Goal: Use online tool/utility: Utilize a website feature to perform a specific function

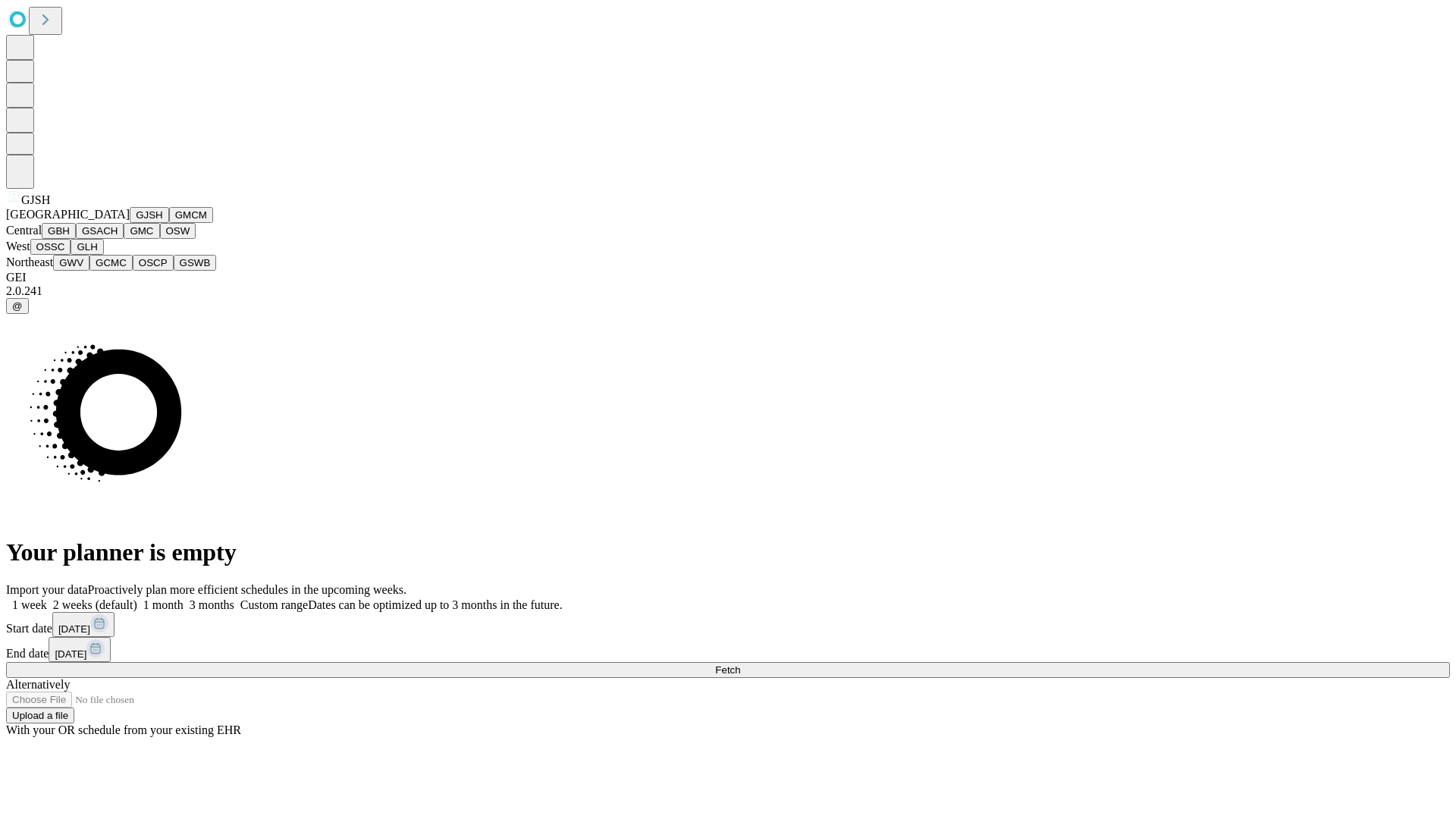
click at [129, 223] on button "GJSH" at bounding box center [149, 215] width 40 height 16
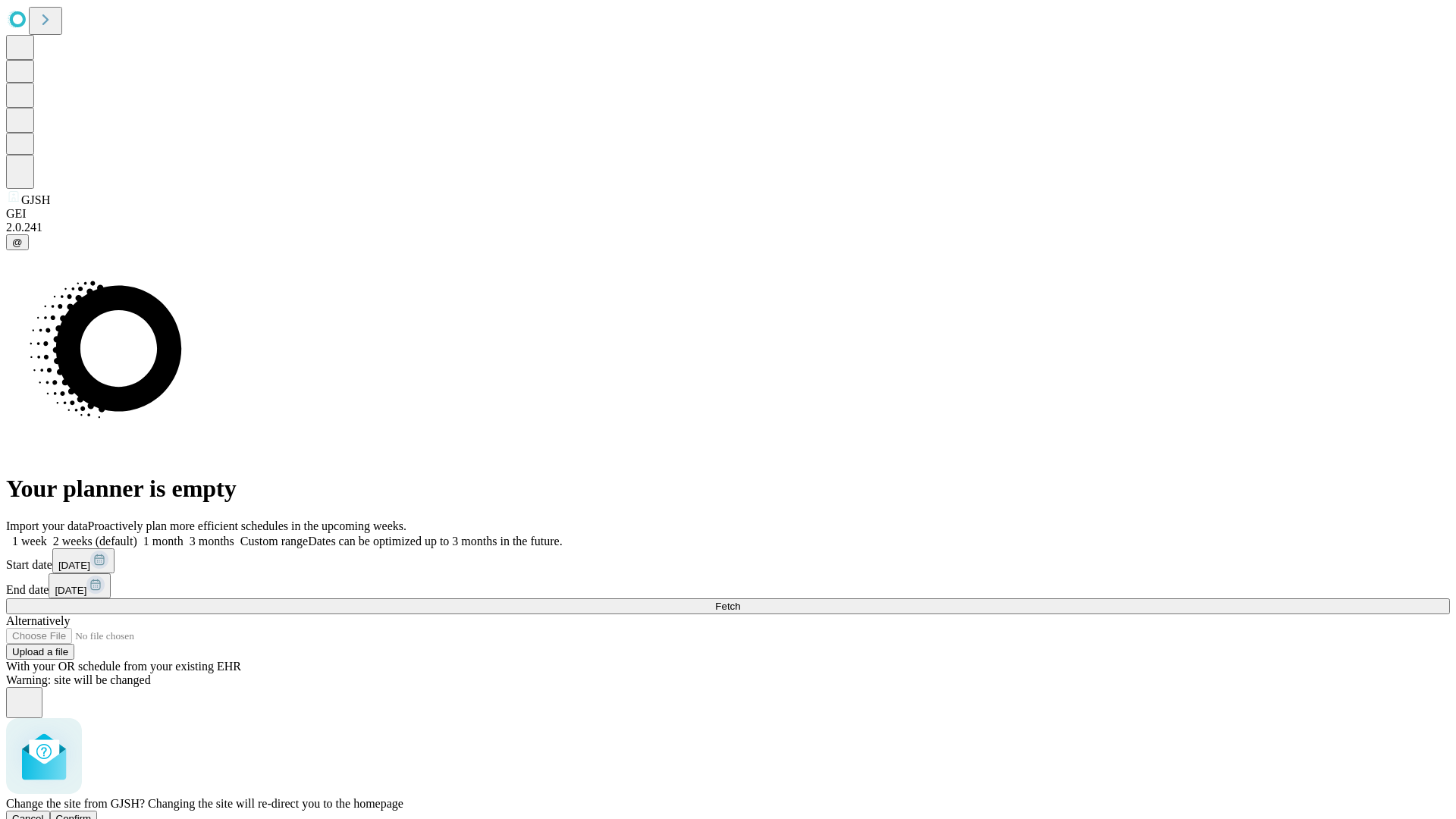
click at [91, 813] on span "Confirm" at bounding box center [73, 818] width 35 height 11
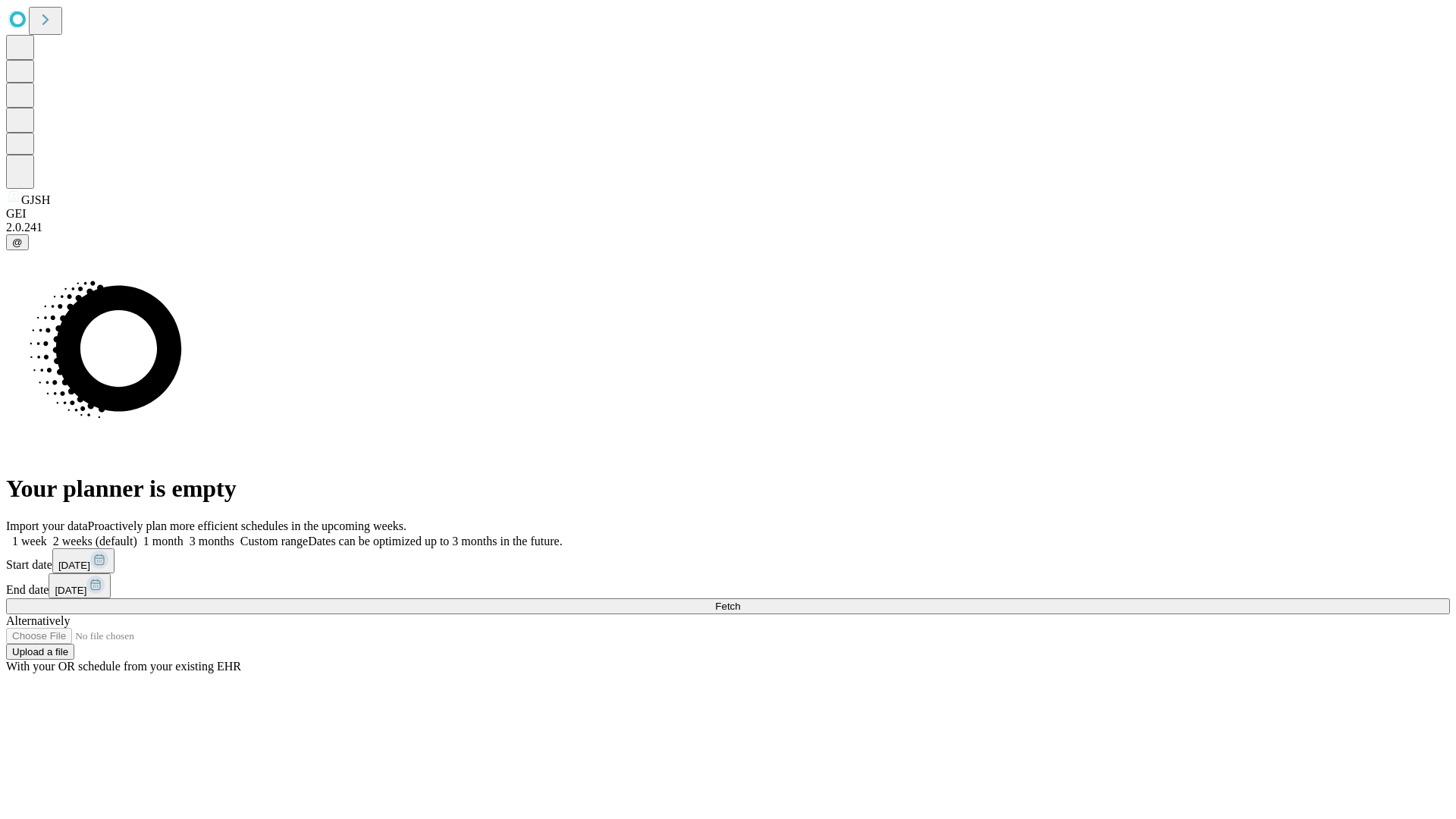
click at [137, 535] on label "2 weeks (default)" at bounding box center [92, 541] width 91 height 13
click at [740, 601] on span "Fetch" at bounding box center [727, 606] width 25 height 11
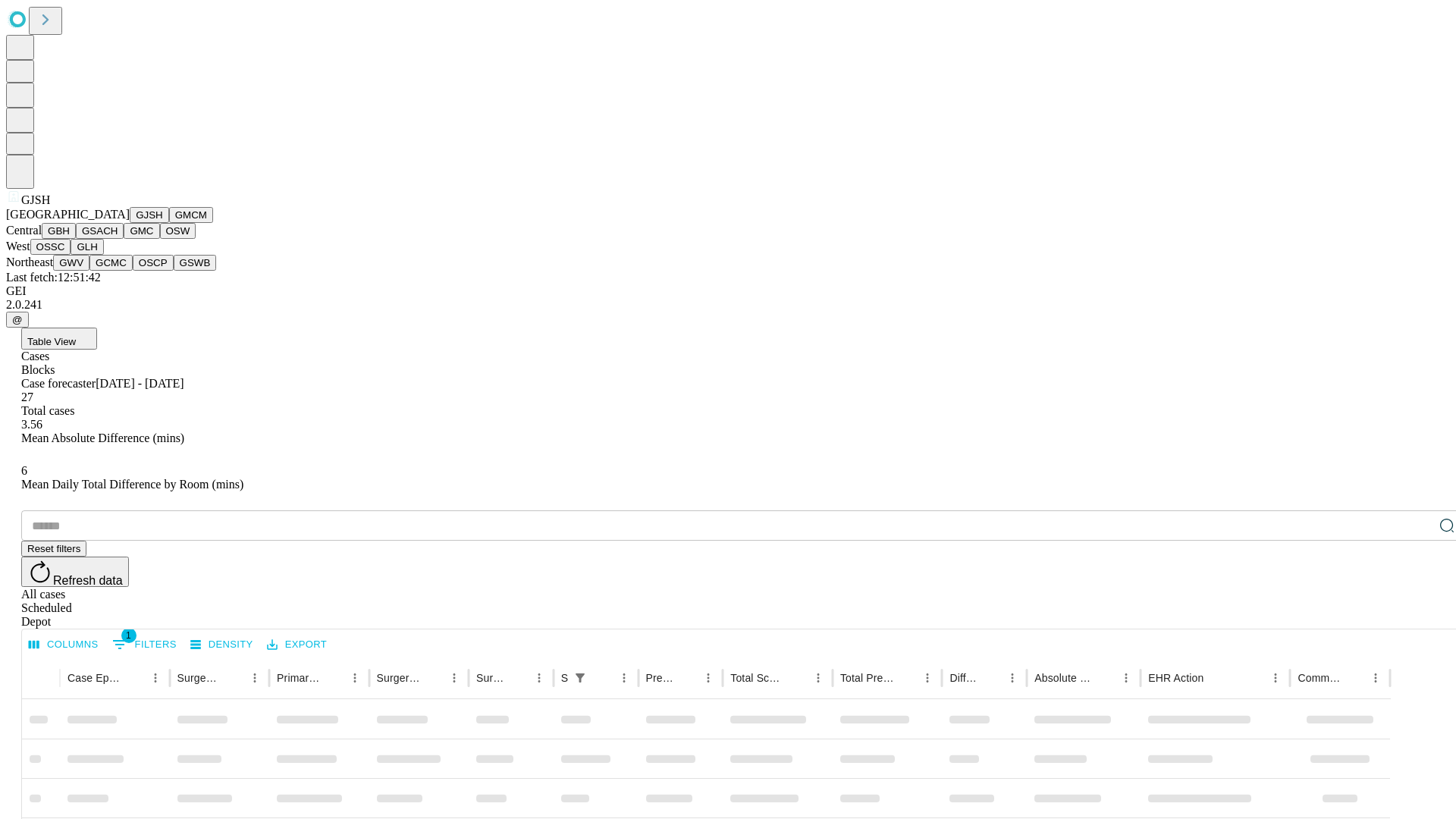
click at [169, 223] on button "GMCM" at bounding box center [191, 215] width 44 height 16
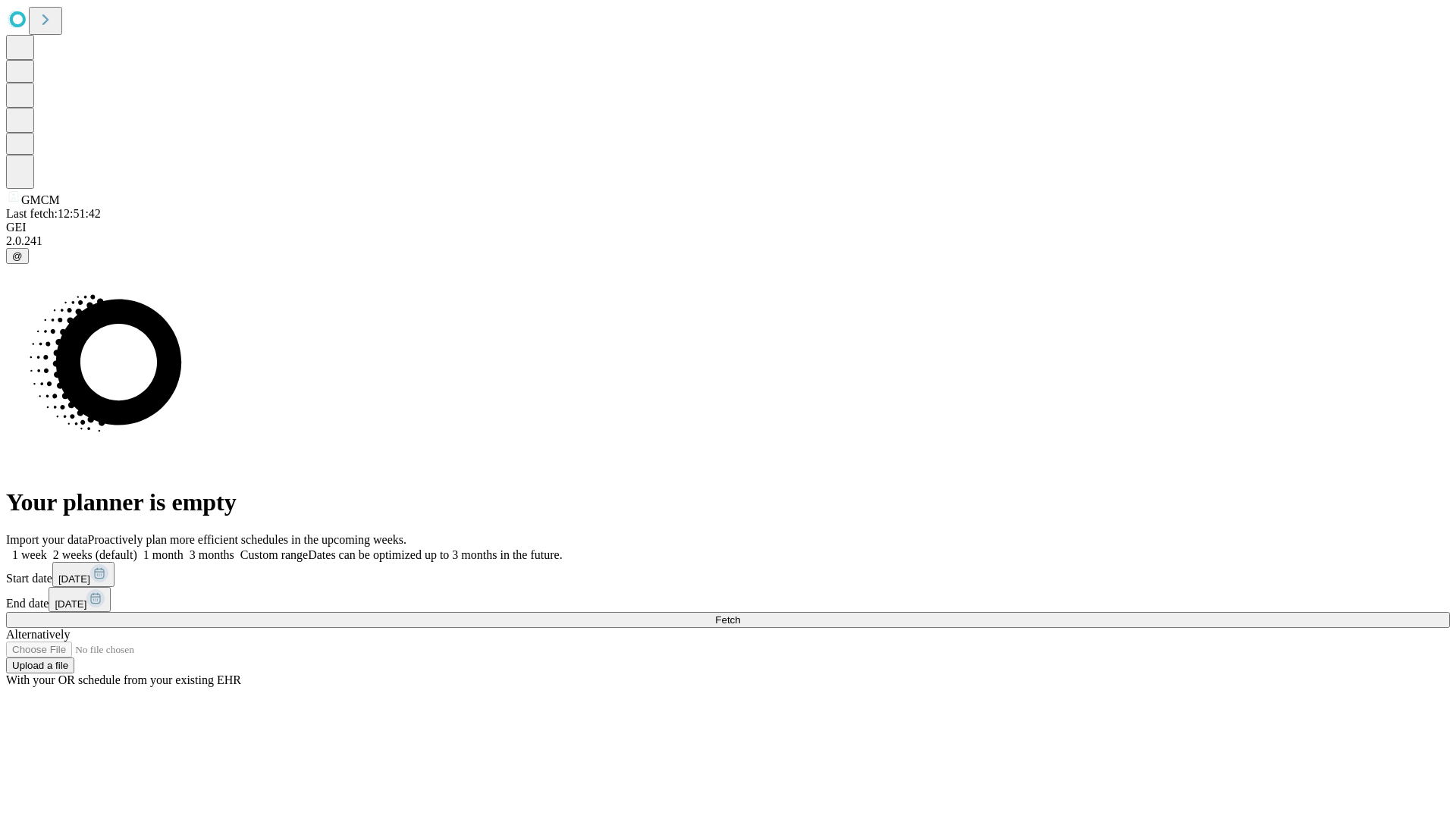
click at [137, 548] on label "2 weeks (default)" at bounding box center [92, 554] width 91 height 13
click at [740, 614] on span "Fetch" at bounding box center [727, 619] width 25 height 11
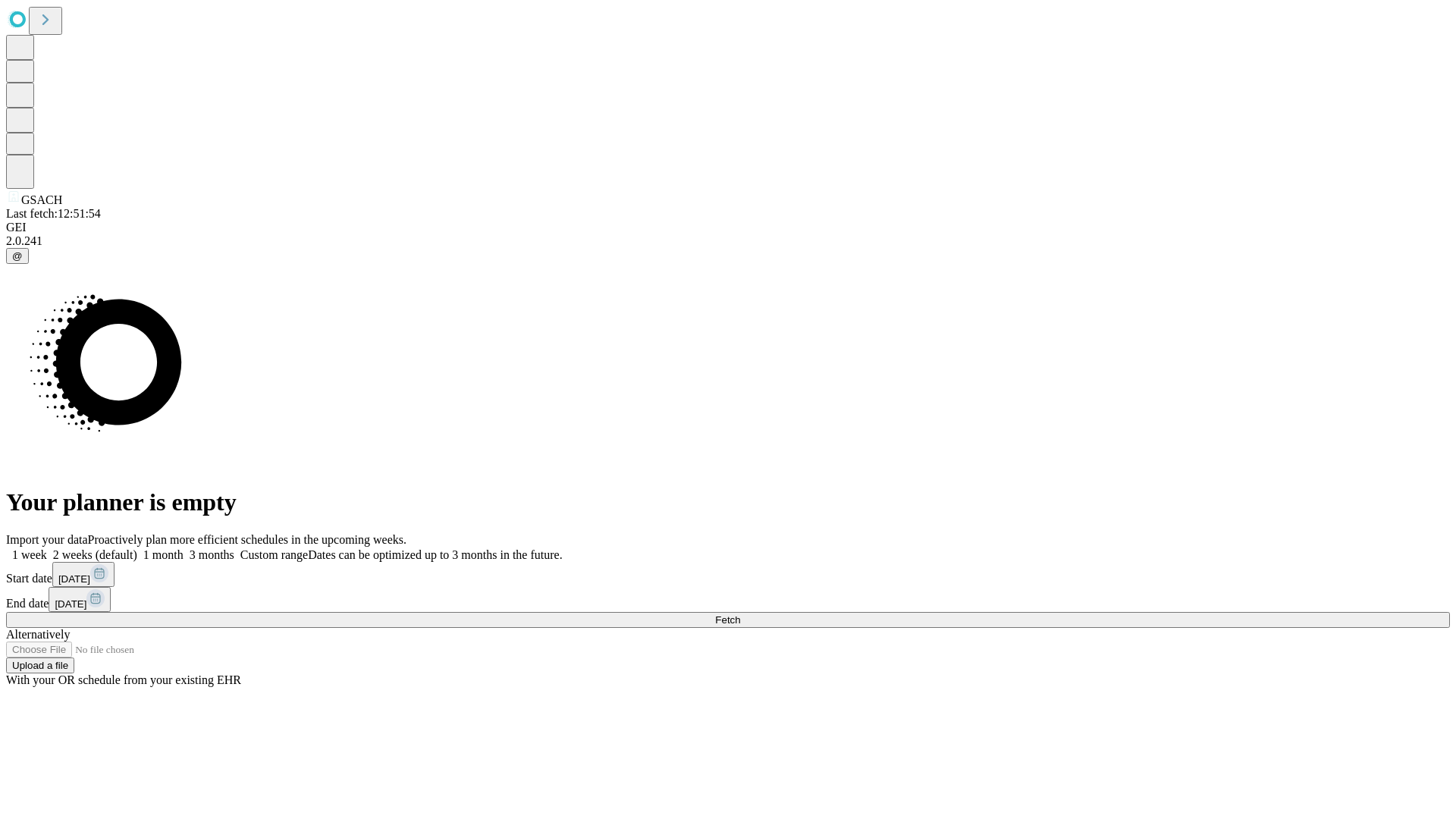
click at [137, 548] on label "2 weeks (default)" at bounding box center [92, 554] width 91 height 13
click at [740, 614] on span "Fetch" at bounding box center [727, 619] width 25 height 11
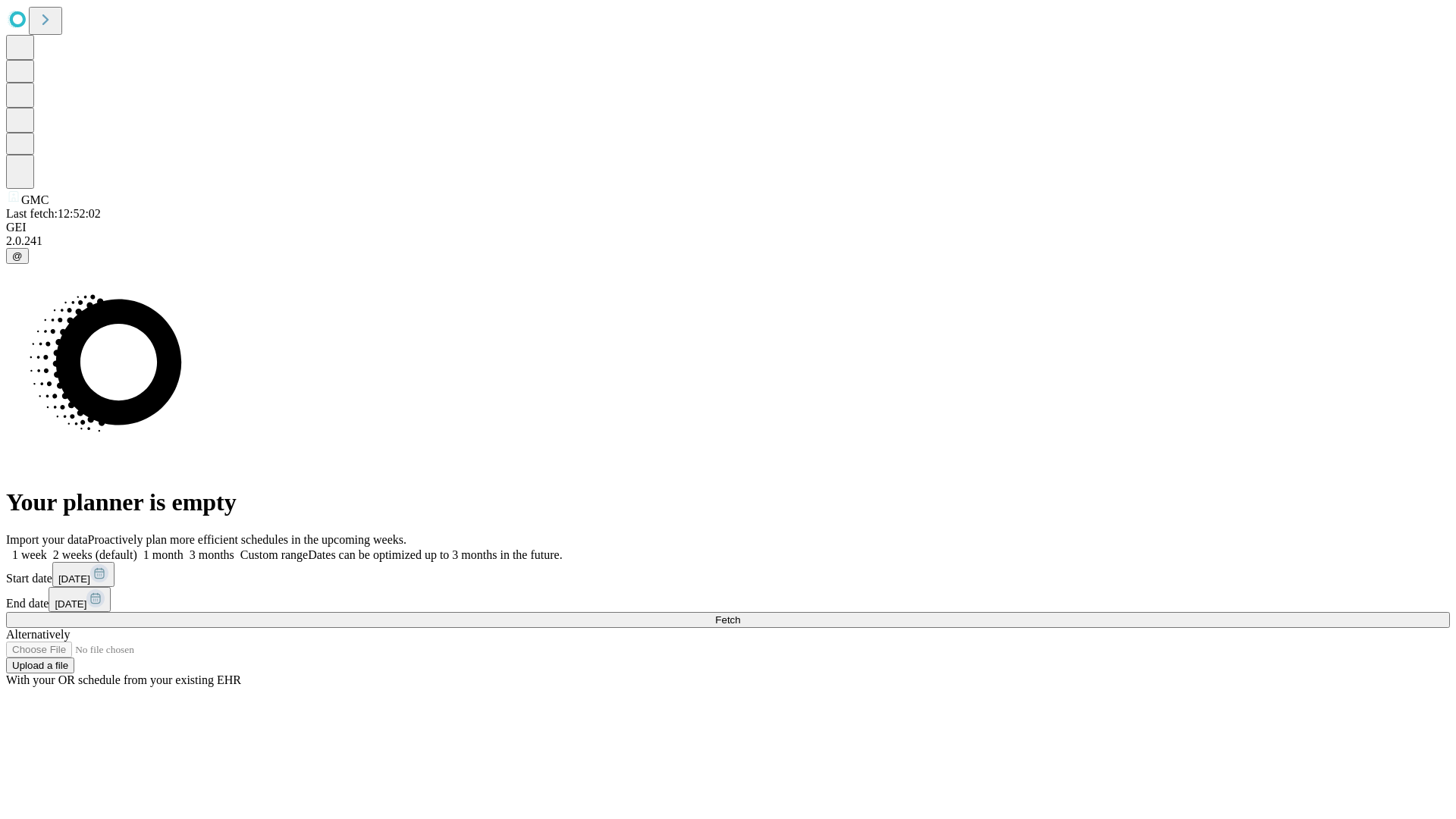
click at [137, 548] on label "2 weeks (default)" at bounding box center [92, 554] width 91 height 13
click at [740, 614] on span "Fetch" at bounding box center [727, 619] width 25 height 11
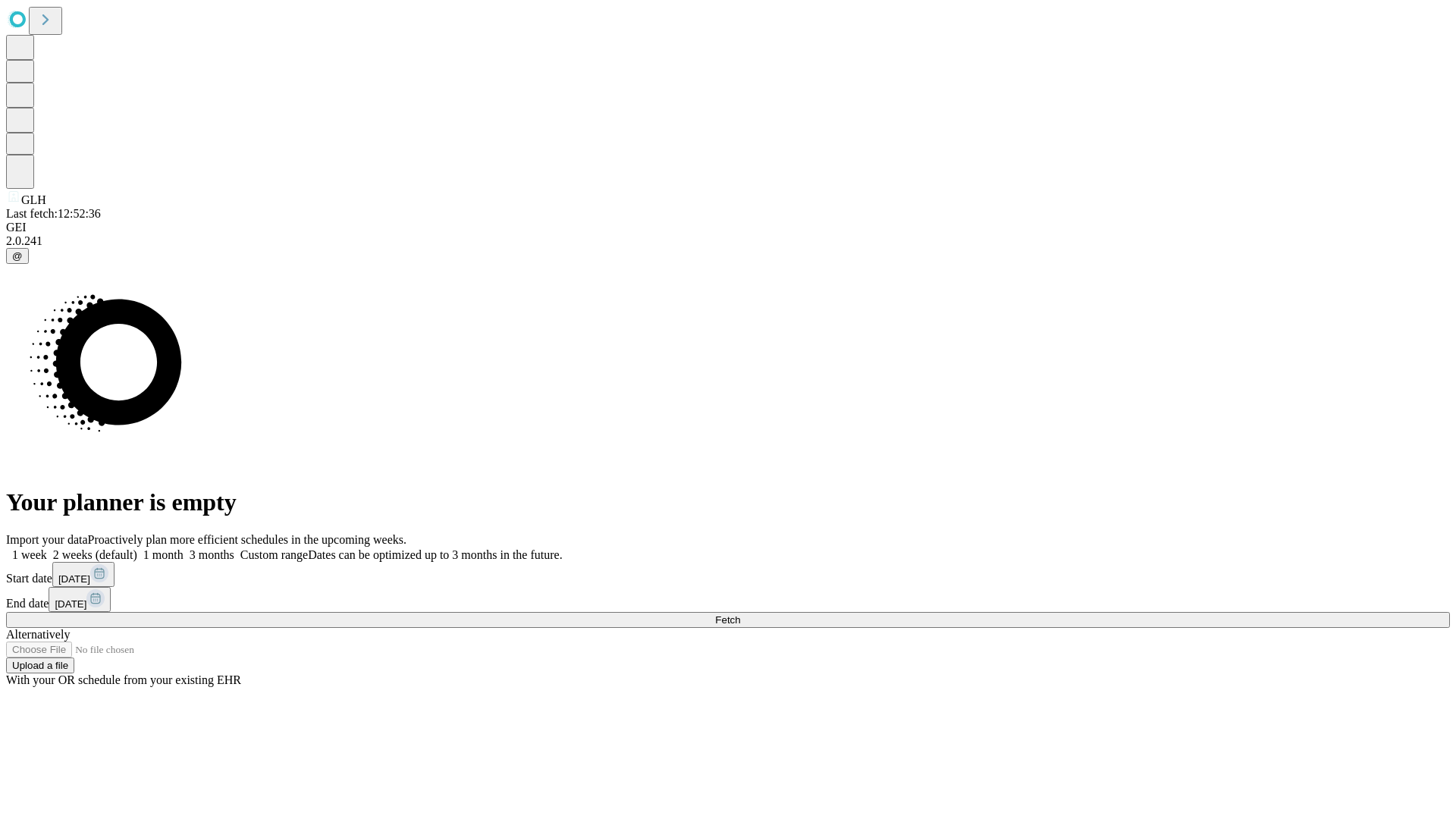
click at [137, 548] on label "2 weeks (default)" at bounding box center [92, 554] width 91 height 13
click at [740, 614] on span "Fetch" at bounding box center [727, 619] width 25 height 11
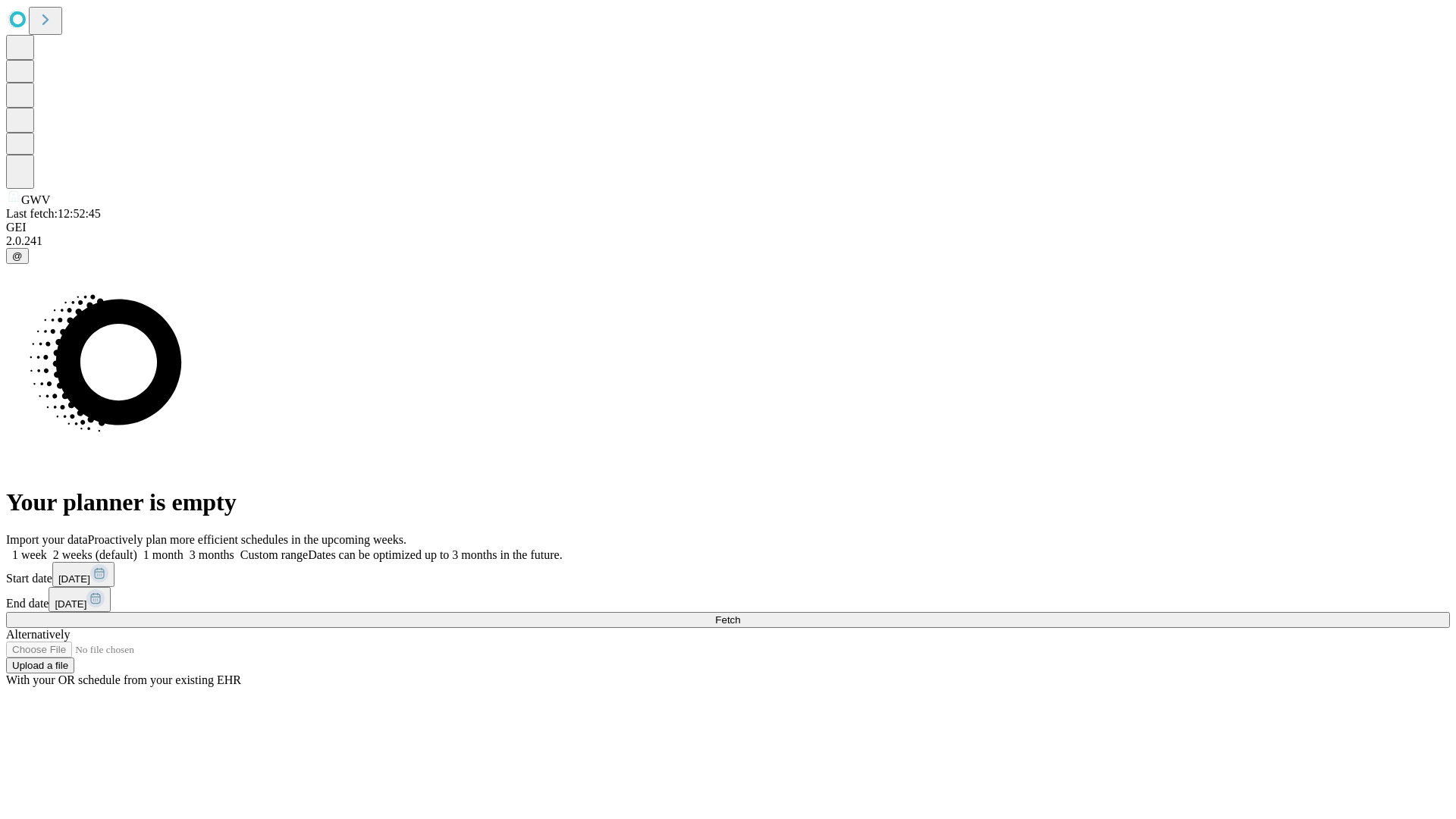
click at [137, 548] on label "2 weeks (default)" at bounding box center [92, 554] width 91 height 13
click at [740, 614] on span "Fetch" at bounding box center [727, 619] width 25 height 11
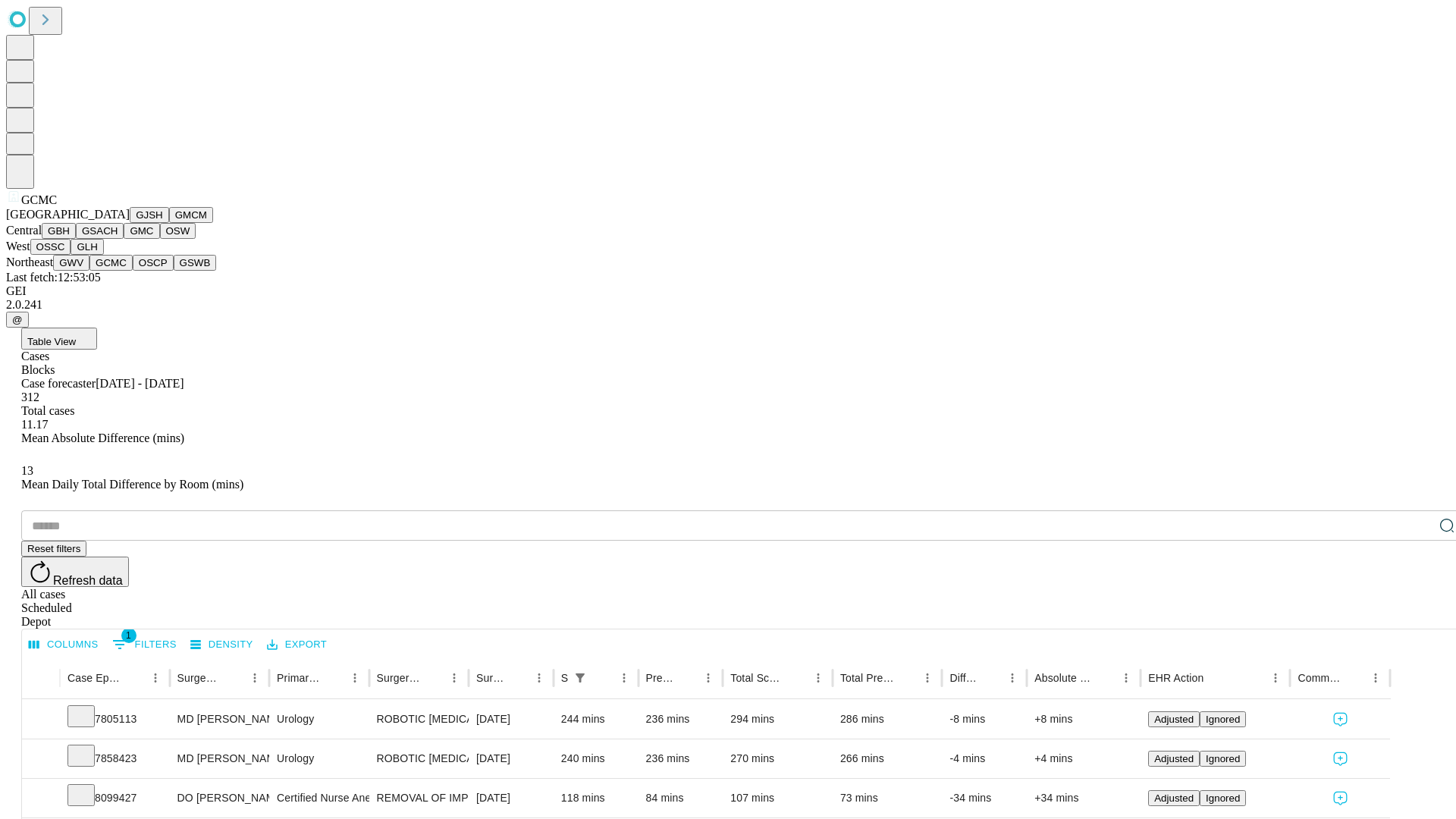
click at [133, 271] on button "OSCP" at bounding box center [153, 262] width 41 height 16
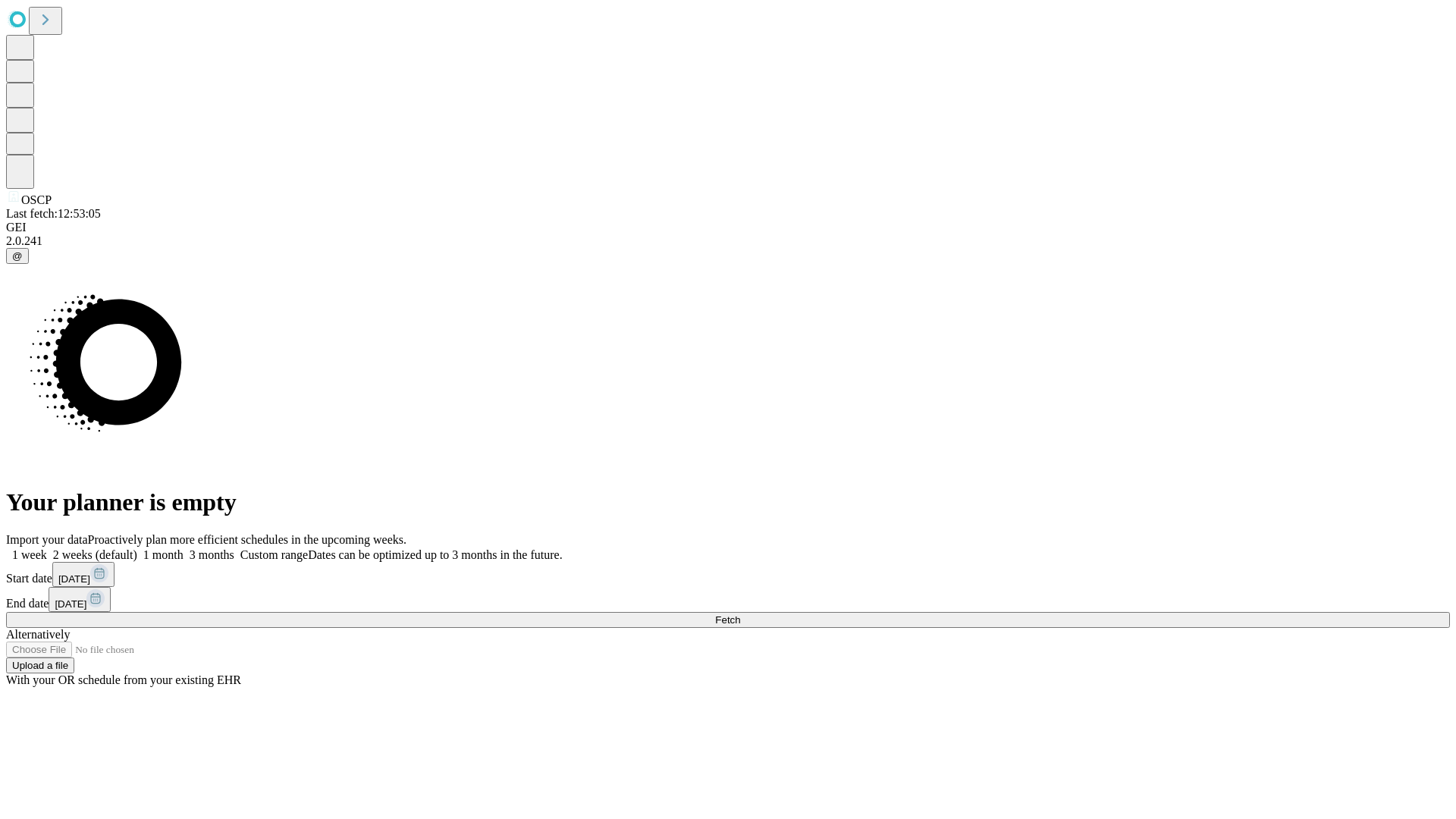
click at [137, 548] on label "2 weeks (default)" at bounding box center [92, 554] width 91 height 13
click at [740, 614] on span "Fetch" at bounding box center [727, 619] width 25 height 11
